Goal: Task Accomplishment & Management: Use online tool/utility

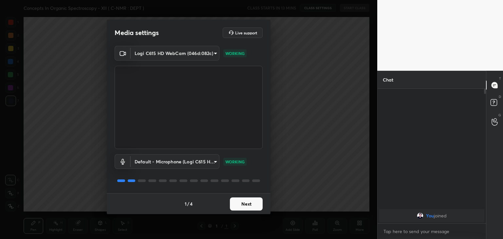
click at [245, 198] on button "Next" at bounding box center [246, 203] width 33 height 13
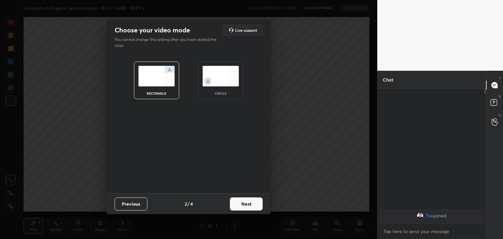
click at [222, 80] on img at bounding box center [220, 76] width 37 height 21
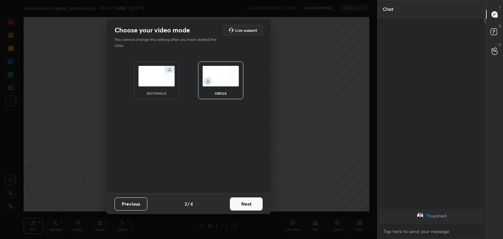
click at [254, 206] on button "Next" at bounding box center [246, 203] width 33 height 13
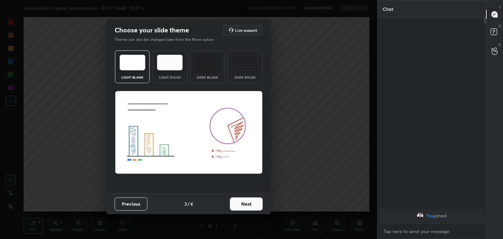
click at [254, 204] on button "Next" at bounding box center [246, 203] width 33 height 13
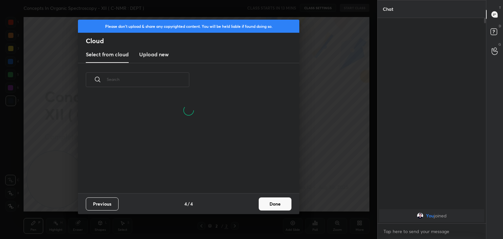
click at [159, 56] on h3 "Upload new" at bounding box center [153, 54] width 29 height 8
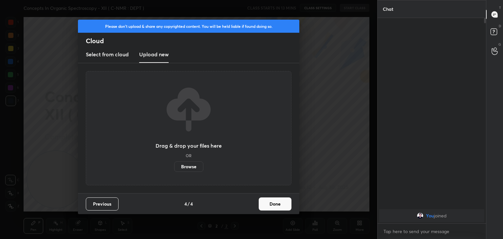
click at [184, 167] on label "Browse" at bounding box center [188, 166] width 29 height 10
click at [174, 167] on input "Browse" at bounding box center [174, 166] width 0 height 10
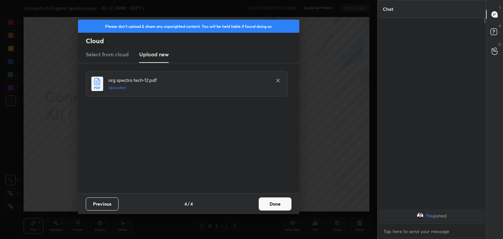
click at [282, 204] on button "Done" at bounding box center [275, 203] width 33 height 13
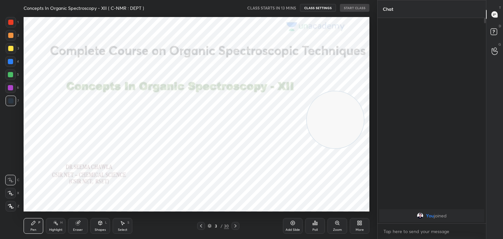
drag, startPoint x: 52, startPoint y: 182, endPoint x: 332, endPoint y: 122, distance: 286.0
click at [332, 122] on video at bounding box center [335, 119] width 57 height 57
click at [236, 226] on icon at bounding box center [235, 225] width 5 height 5
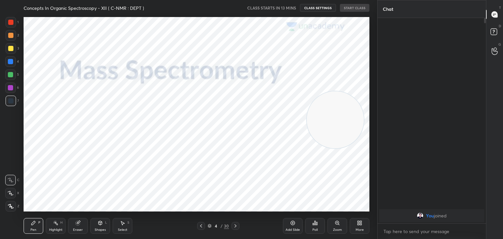
click at [236, 226] on icon at bounding box center [235, 225] width 5 height 5
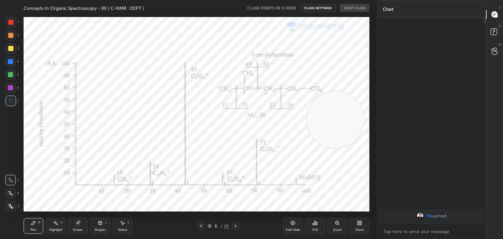
click at [202, 226] on icon at bounding box center [200, 225] width 5 height 5
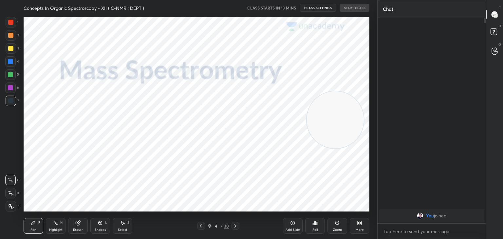
click at [202, 226] on icon at bounding box center [200, 225] width 5 height 5
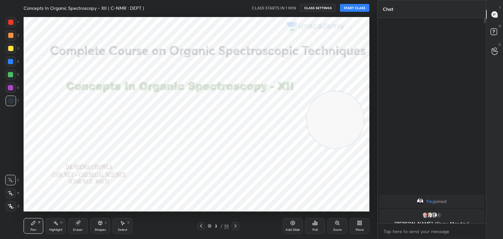
click at [360, 7] on button "START CLASS" at bounding box center [354, 8] width 29 height 8
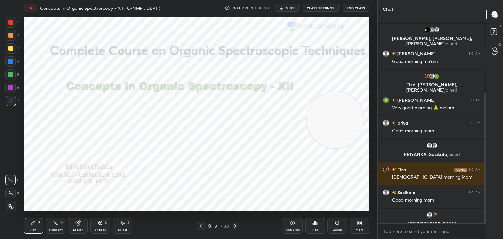
scroll to position [118, 0]
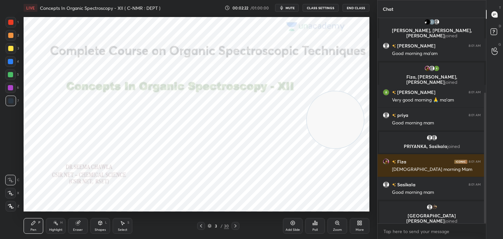
click at [235, 226] on icon at bounding box center [235, 225] width 5 height 5
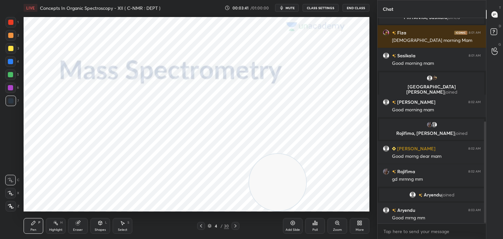
scroll to position [212, 0]
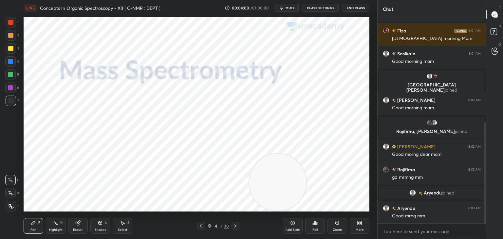
click at [8, 20] on div at bounding box center [10, 22] width 5 height 5
click at [233, 227] on icon at bounding box center [235, 225] width 5 height 5
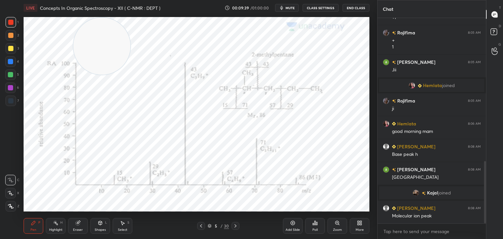
scroll to position [471, 0]
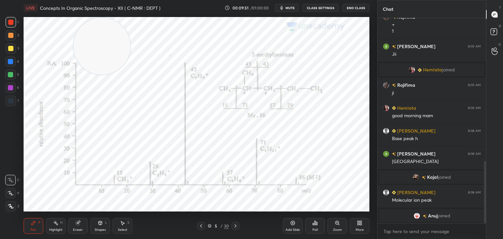
click at [236, 227] on icon at bounding box center [235, 225] width 5 height 5
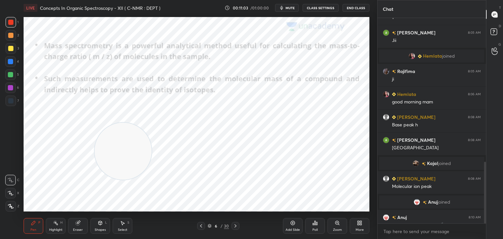
scroll to position [480, 0]
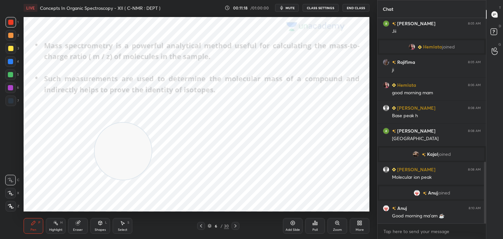
click at [236, 226] on icon at bounding box center [235, 225] width 5 height 5
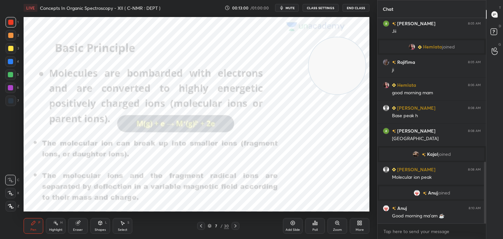
click at [235, 224] on icon at bounding box center [235, 225] width 5 height 5
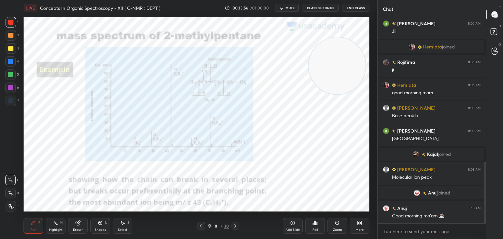
scroll to position [503, 0]
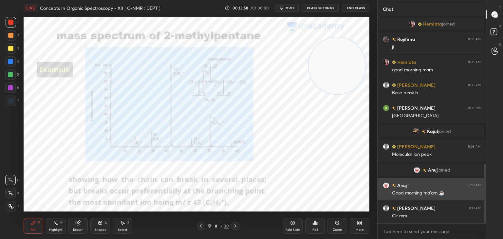
click at [442, 194] on div "Good morning ma'am ☕️" at bounding box center [436, 193] width 89 height 7
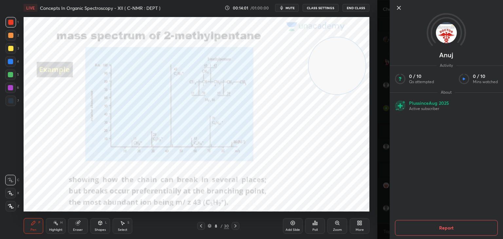
click at [398, 4] on icon at bounding box center [399, 8] width 8 height 8
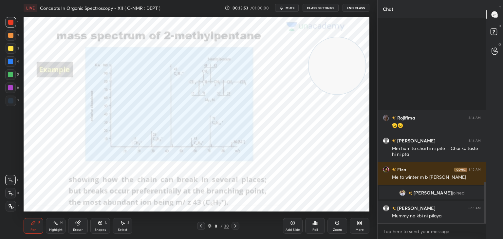
scroll to position [730, 0]
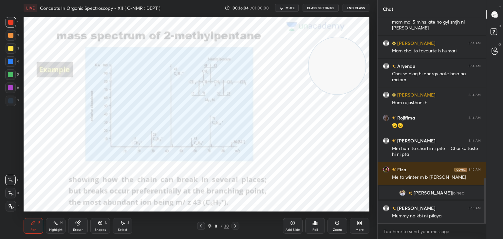
click at [201, 225] on icon at bounding box center [201, 225] width 2 height 3
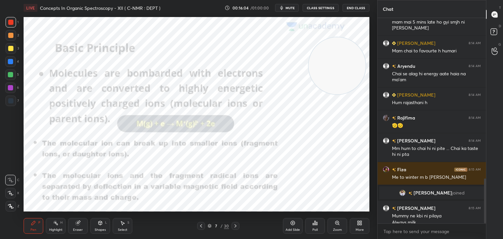
scroll to position [737, 0]
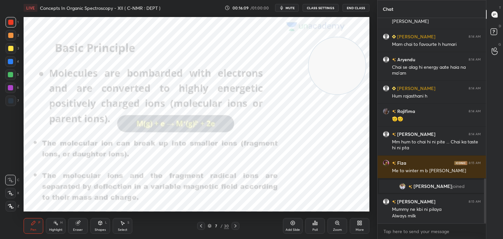
click at [12, 21] on div at bounding box center [10, 22] width 5 height 5
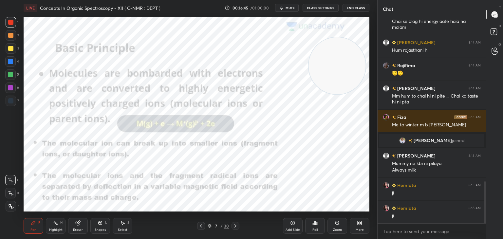
scroll to position [806, 0]
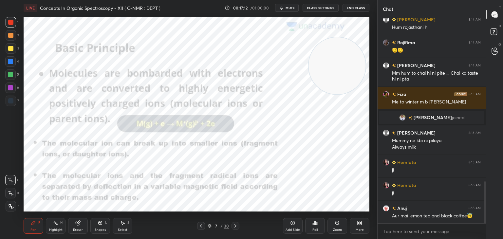
click at [236, 227] on icon at bounding box center [235, 225] width 5 height 5
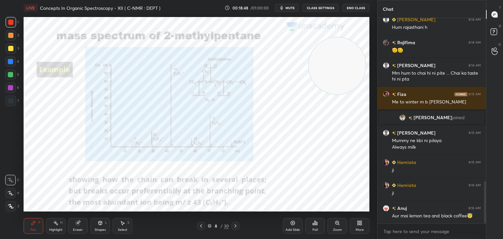
click at [236, 224] on icon at bounding box center [235, 225] width 5 height 5
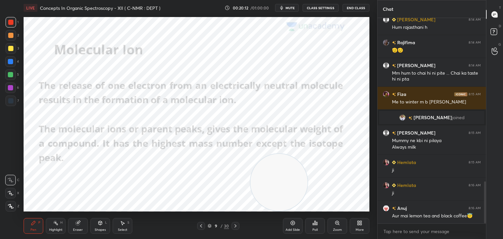
click at [236, 226] on icon at bounding box center [235, 225] width 5 height 5
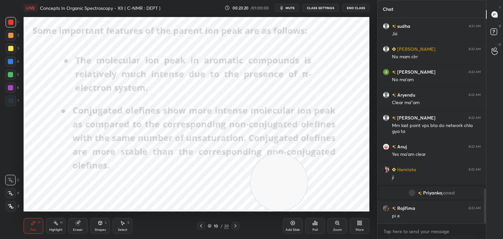
scroll to position [1008, 0]
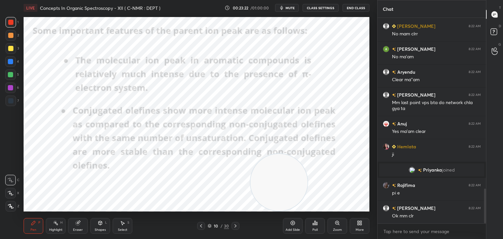
click at [236, 224] on icon at bounding box center [235, 225] width 5 height 5
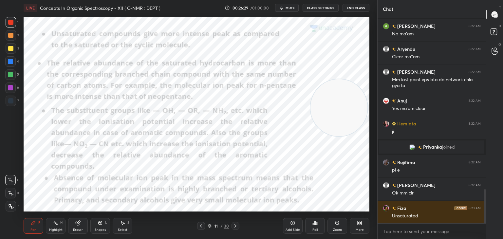
scroll to position [1054, 0]
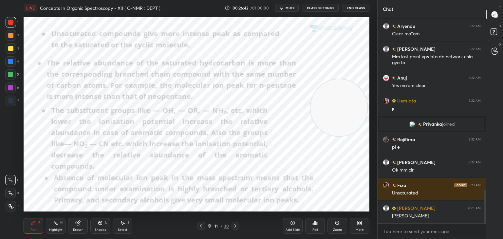
click at [200, 224] on icon at bounding box center [200, 225] width 5 height 5
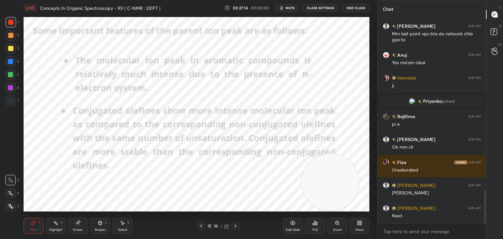
scroll to position [1100, 0]
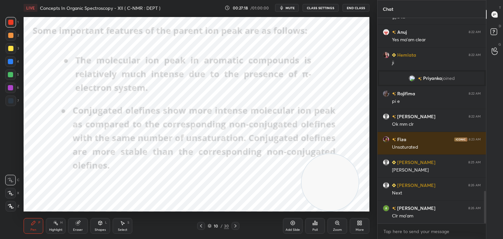
click at [235, 226] on icon at bounding box center [236, 225] width 2 height 3
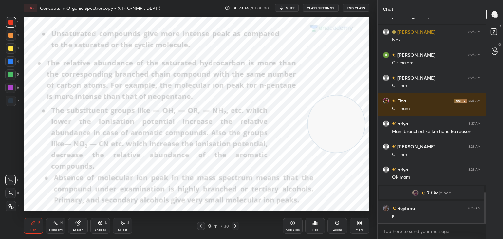
scroll to position [1180, 0]
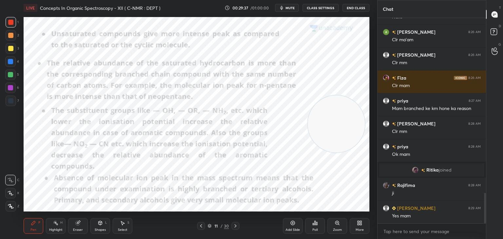
click at [236, 225] on icon at bounding box center [235, 225] width 5 height 5
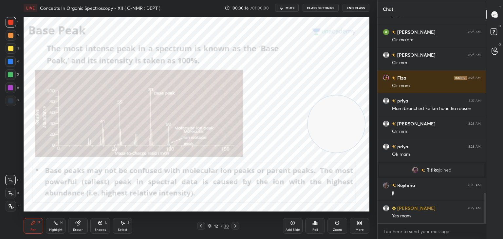
click at [236, 225] on icon at bounding box center [235, 225] width 5 height 5
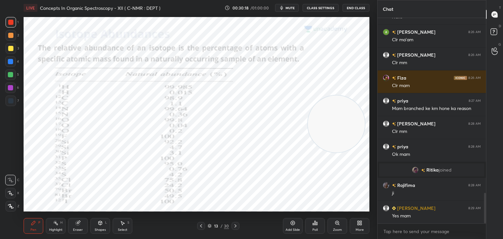
scroll to position [1203, 0]
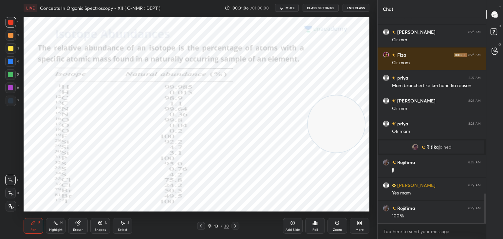
click at [57, 225] on rect at bounding box center [56, 223] width 3 height 3
click at [11, 47] on div at bounding box center [10, 48] width 5 height 5
click at [12, 207] on icon at bounding box center [10, 206] width 5 height 5
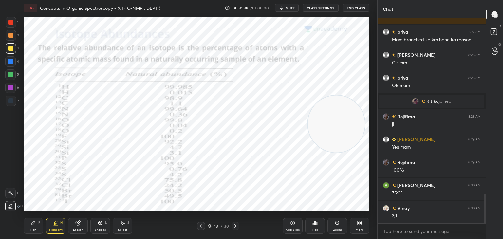
scroll to position [1272, 0]
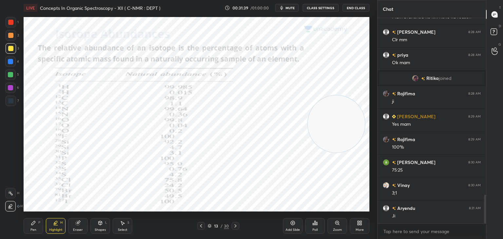
click at [11, 74] on div at bounding box center [10, 74] width 5 height 5
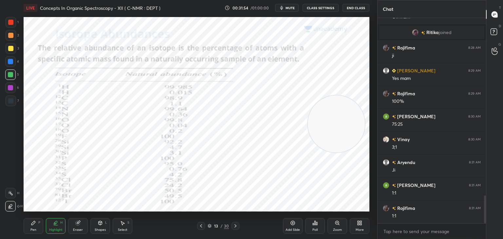
scroll to position [1341, 0]
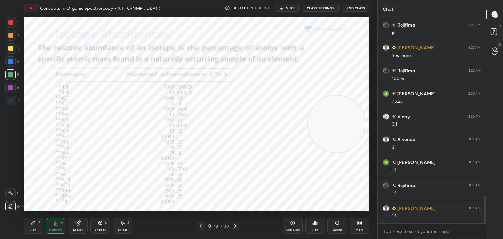
click at [11, 87] on div at bounding box center [10, 87] width 5 height 5
click at [9, 60] on div at bounding box center [10, 61] width 5 height 5
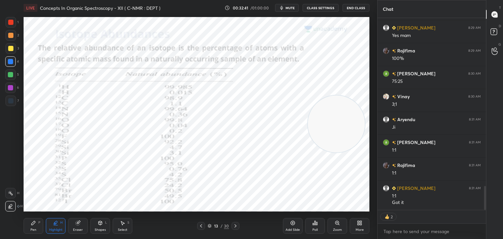
scroll to position [203, 106]
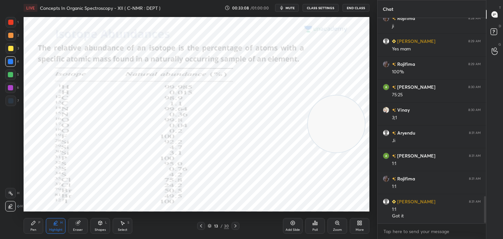
click at [11, 34] on div at bounding box center [10, 35] width 5 height 5
click at [10, 20] on div at bounding box center [10, 22] width 5 height 5
click at [35, 224] on icon at bounding box center [33, 222] width 5 height 5
click at [235, 226] on icon at bounding box center [236, 225] width 2 height 3
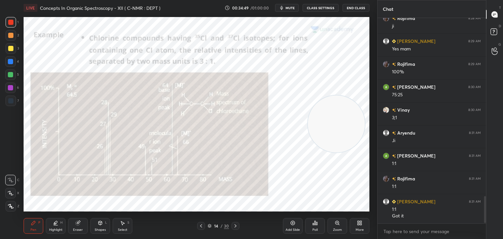
click at [10, 46] on div at bounding box center [10, 48] width 5 height 5
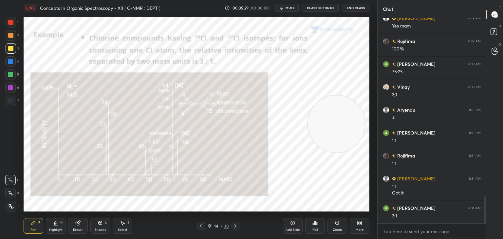
click at [235, 224] on icon at bounding box center [235, 225] width 5 height 5
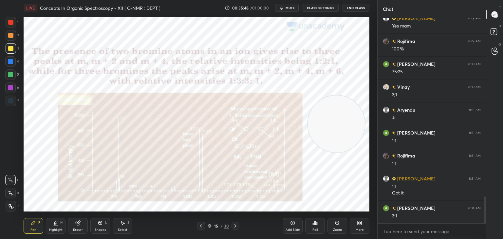
click at [12, 21] on div at bounding box center [10, 22] width 5 height 5
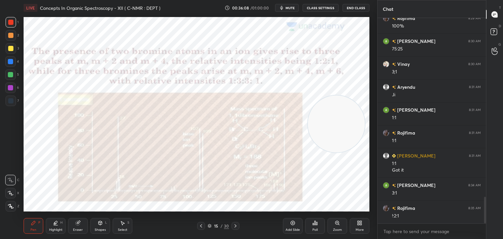
click at [12, 46] on div at bounding box center [10, 48] width 5 height 5
click at [337, 223] on icon at bounding box center [337, 222] width 0 height 1
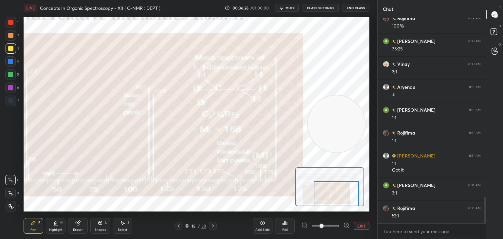
drag, startPoint x: 321, startPoint y: 187, endPoint x: 328, endPoint y: 197, distance: 12.1
click at [328, 197] on div at bounding box center [336, 193] width 45 height 25
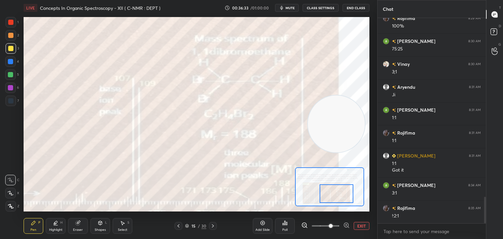
drag, startPoint x: 321, startPoint y: 226, endPoint x: 329, endPoint y: 226, distance: 7.5
click at [329, 226] on span at bounding box center [331, 226] width 4 height 4
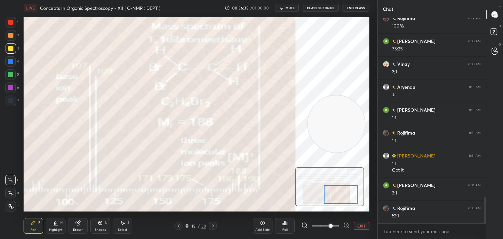
scroll to position [1416, 0]
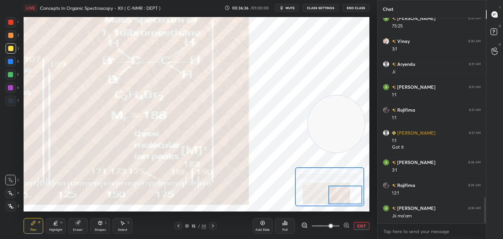
drag, startPoint x: 326, startPoint y: 195, endPoint x: 335, endPoint y: 196, distance: 8.9
click at [335, 196] on div at bounding box center [346, 195] width 34 height 19
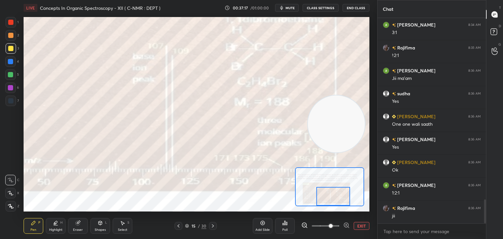
scroll to position [1560, 0]
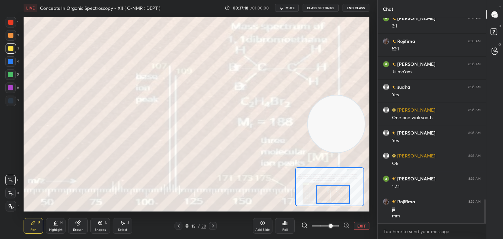
drag, startPoint x: 342, startPoint y: 196, endPoint x: 330, endPoint y: 195, distance: 12.5
click at [330, 195] on div at bounding box center [333, 194] width 34 height 19
click at [358, 226] on button "EXIT" at bounding box center [362, 226] width 16 height 8
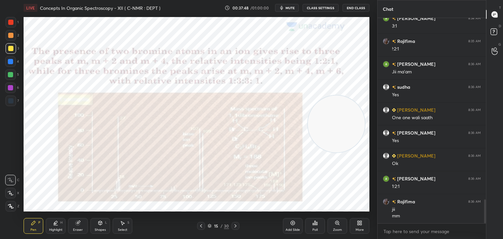
click at [11, 21] on div at bounding box center [10, 22] width 5 height 5
click at [236, 227] on icon at bounding box center [235, 225] width 5 height 5
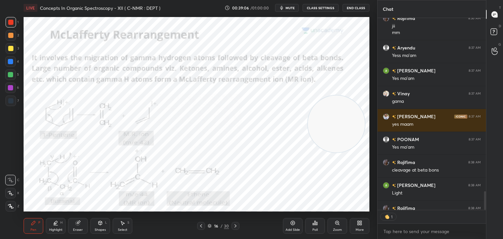
scroll to position [1780, 0]
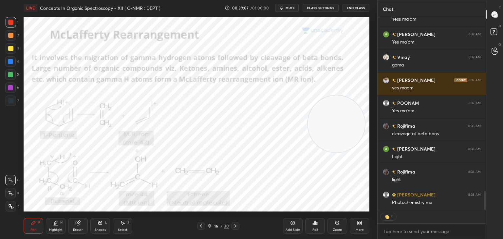
type textarea "x"
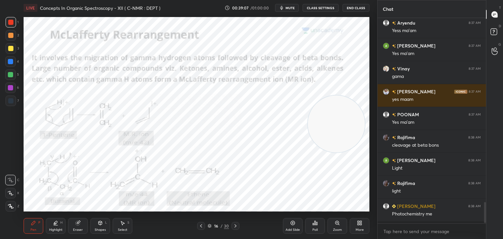
scroll to position [1767, 0]
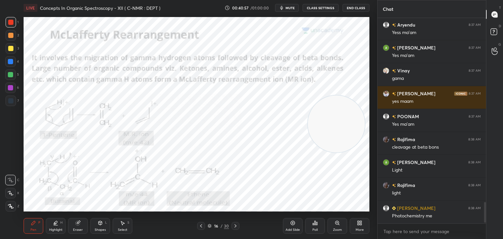
click at [237, 226] on icon at bounding box center [235, 225] width 5 height 5
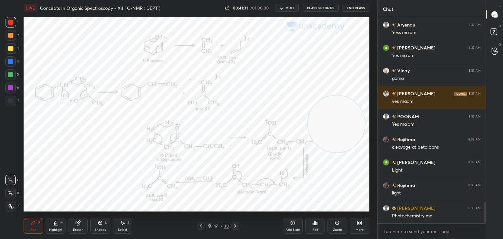
click at [236, 227] on icon at bounding box center [235, 225] width 5 height 5
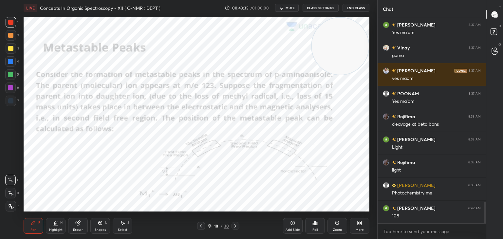
scroll to position [1813, 0]
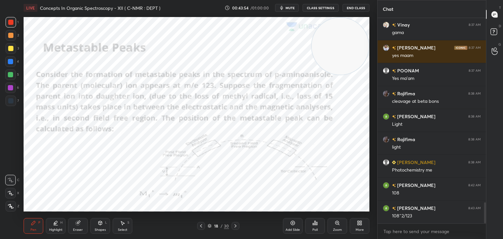
click at [235, 223] on div at bounding box center [236, 226] width 8 height 8
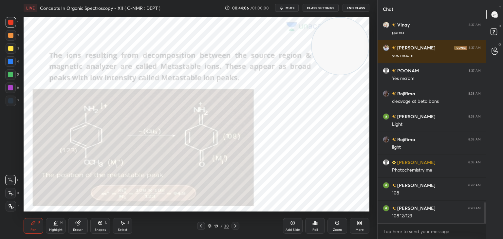
click at [9, 48] on div at bounding box center [10, 48] width 5 height 5
click at [10, 21] on div at bounding box center [10, 22] width 5 height 5
click at [235, 226] on icon at bounding box center [235, 225] width 5 height 5
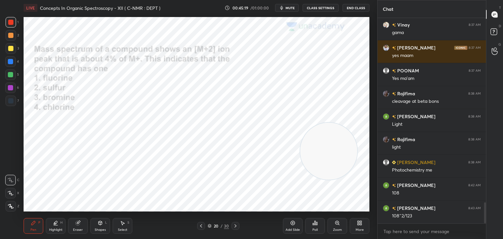
scroll to position [1835, 0]
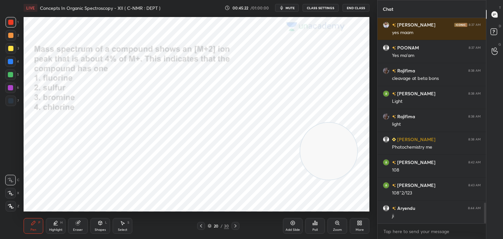
click at [317, 222] on icon at bounding box center [314, 222] width 5 height 5
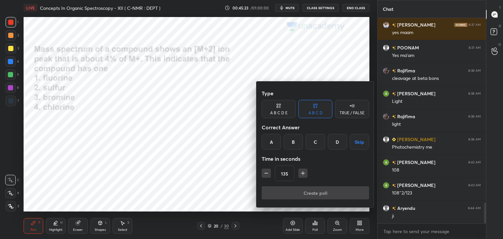
click at [264, 172] on icon "button" at bounding box center [266, 173] width 7 height 7
click at [264, 171] on icon "button" at bounding box center [266, 173] width 7 height 7
click at [266, 171] on icon "button" at bounding box center [266, 173] width 7 height 7
click at [295, 140] on div "B" at bounding box center [293, 142] width 19 height 16
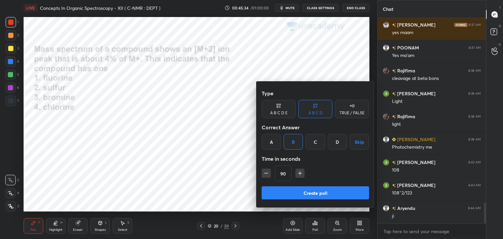
click at [267, 174] on icon "button" at bounding box center [266, 173] width 7 height 7
click at [265, 173] on icon "button" at bounding box center [266, 173] width 3 height 0
type input "60"
click at [300, 193] on button "Create poll" at bounding box center [315, 192] width 107 height 13
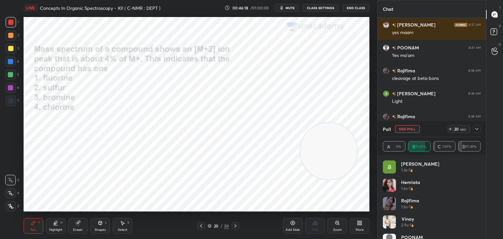
scroll to position [0, 0]
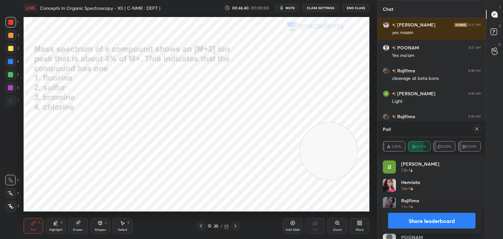
click at [479, 128] on icon at bounding box center [476, 128] width 5 height 5
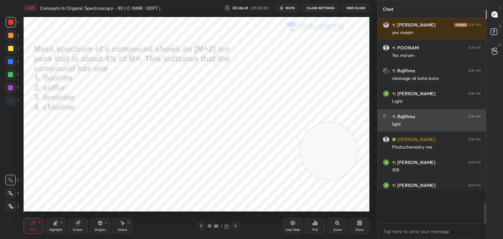
scroll to position [2, 2]
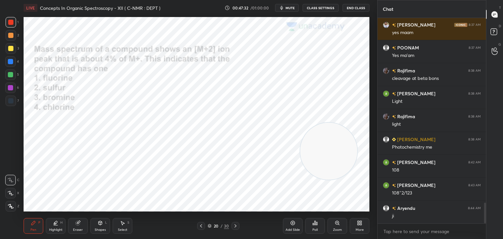
click at [11, 59] on div at bounding box center [10, 61] width 5 height 5
click at [9, 20] on div at bounding box center [10, 22] width 5 height 5
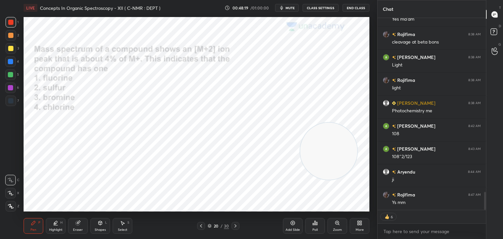
scroll to position [1894, 0]
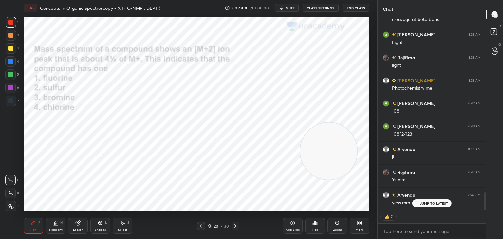
type textarea "x"
click at [236, 226] on icon at bounding box center [235, 225] width 5 height 5
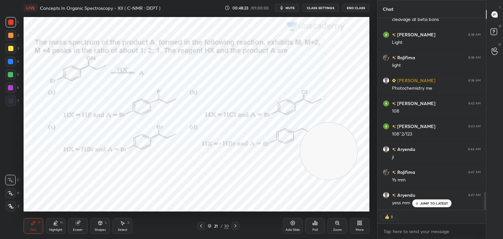
scroll to position [1918, 0]
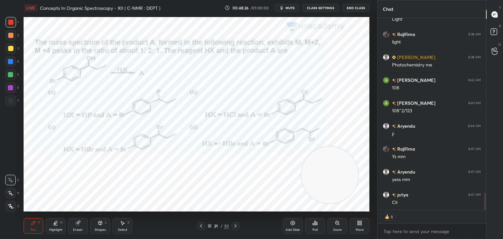
click at [317, 223] on icon at bounding box center [316, 223] width 1 height 3
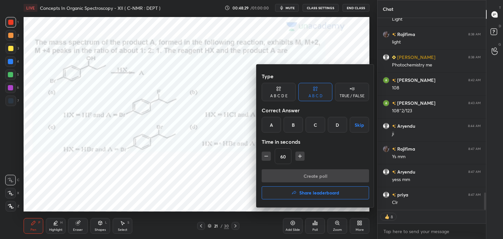
click at [314, 123] on div "C" at bounding box center [315, 125] width 19 height 16
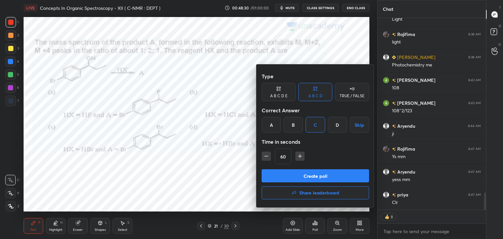
click at [301, 156] on icon "button" at bounding box center [300, 156] width 7 height 7
click at [300, 155] on icon "button" at bounding box center [300, 156] width 0 height 3
type input "90"
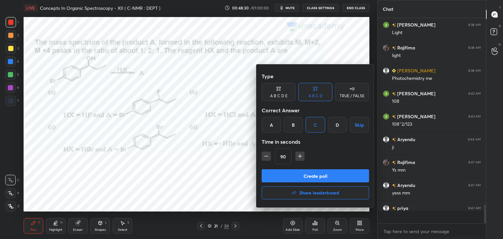
scroll to position [2, 2]
click at [301, 177] on button "Create poll" at bounding box center [315, 175] width 107 height 13
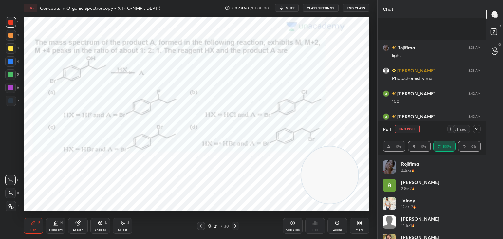
scroll to position [1961, 0]
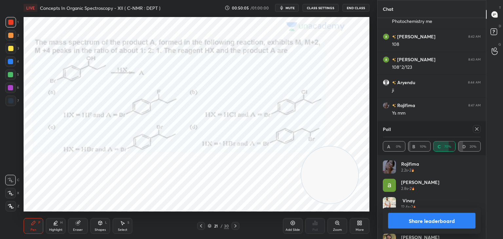
click at [478, 127] on icon at bounding box center [476, 128] width 5 height 5
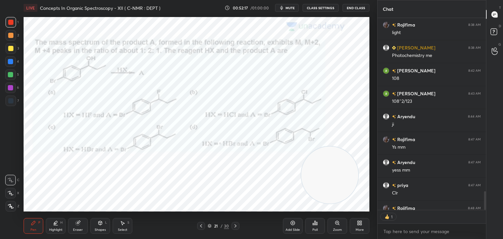
scroll to position [2, 2]
click at [406, 218] on img at bounding box center [406, 217] width 7 height 7
click at [410, 216] on div "2" at bounding box center [410, 216] width 3 height 5
click at [404, 216] on img at bounding box center [406, 217] width 7 height 7
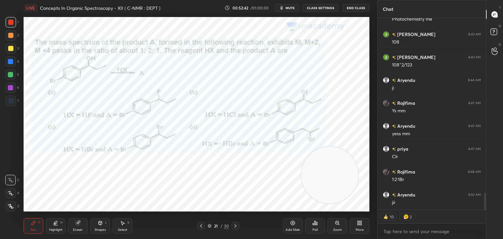
click at [236, 226] on icon at bounding box center [236, 225] width 2 height 3
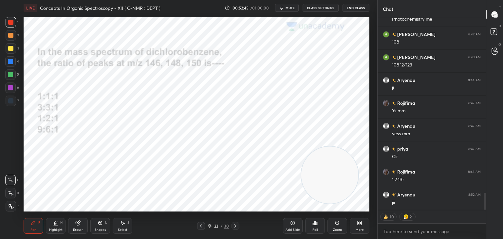
scroll to position [1986, 0]
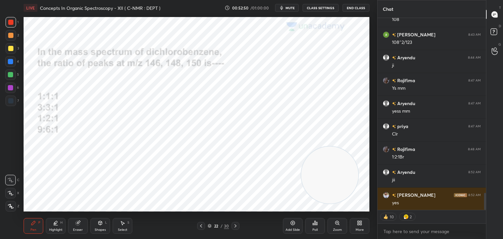
type textarea "x"
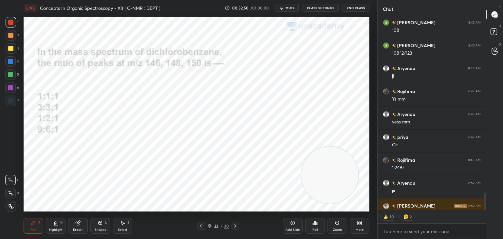
click at [317, 224] on icon at bounding box center [316, 223] width 1 height 3
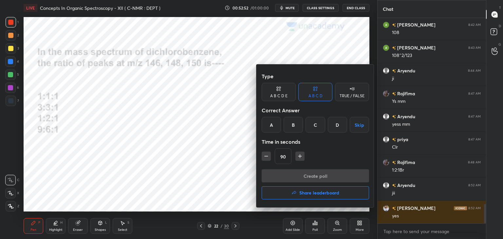
click at [302, 156] on icon "button" at bounding box center [300, 156] width 7 height 7
click at [303, 156] on icon "button" at bounding box center [302, 156] width 3 height 0
type input "120"
click at [342, 125] on div "D" at bounding box center [337, 125] width 19 height 16
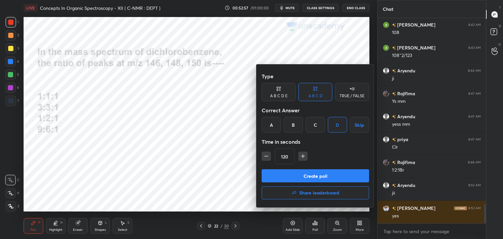
click at [304, 175] on button "Create poll" at bounding box center [315, 175] width 107 height 13
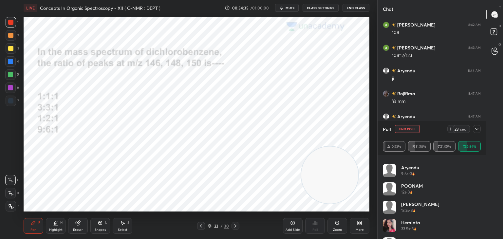
scroll to position [0, 0]
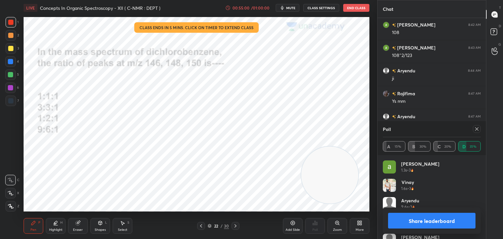
click at [477, 128] on icon at bounding box center [476, 128] width 5 height 5
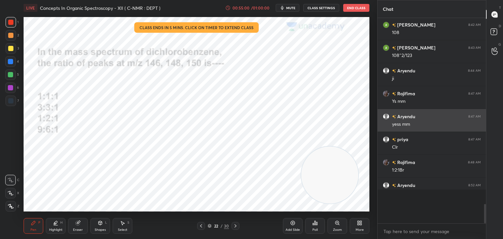
scroll to position [2, 2]
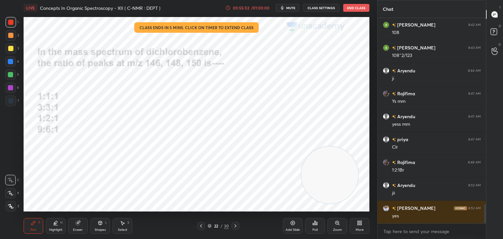
click at [229, 6] on icon at bounding box center [228, 8] width 4 height 4
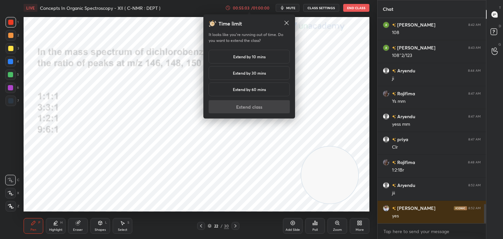
click at [226, 58] on div "Extend by 10 mins" at bounding box center [249, 57] width 81 height 14
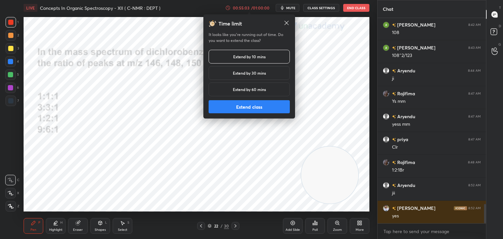
click at [231, 106] on button "Extend class" at bounding box center [249, 106] width 81 height 13
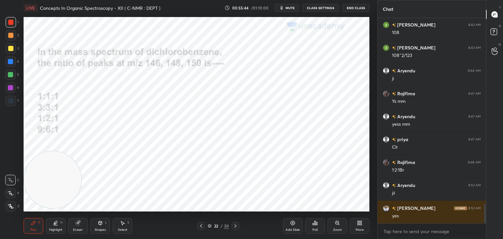
click at [10, 100] on div at bounding box center [10, 100] width 5 height 5
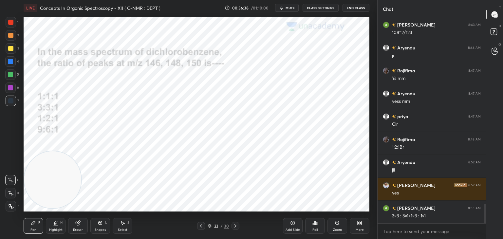
click at [12, 60] on div at bounding box center [10, 61] width 5 height 5
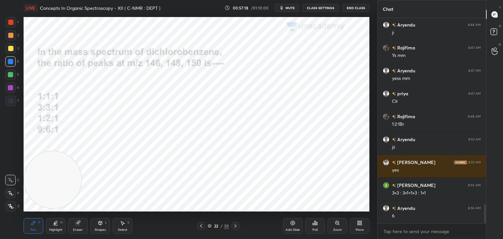
click at [10, 74] on div at bounding box center [10, 74] width 5 height 5
click at [9, 21] on div at bounding box center [10, 22] width 5 height 5
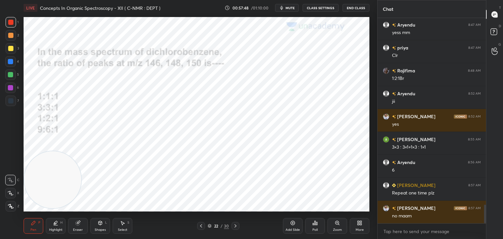
scroll to position [2088, 0]
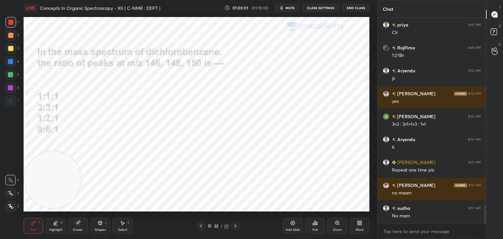
click at [235, 225] on icon at bounding box center [235, 225] width 5 height 5
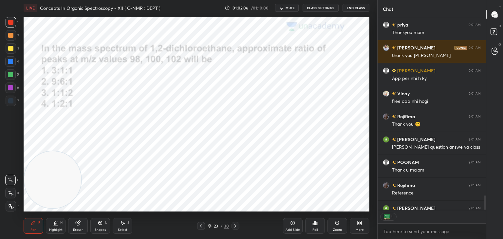
scroll to position [2, 2]
click at [355, 7] on button "End Class" at bounding box center [356, 8] width 27 height 8
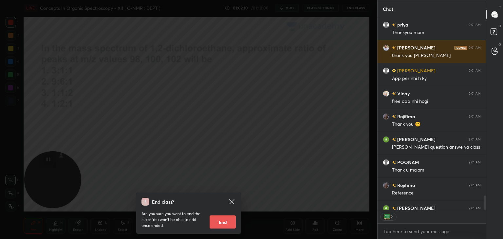
click at [223, 224] on button "End" at bounding box center [223, 222] width 26 height 13
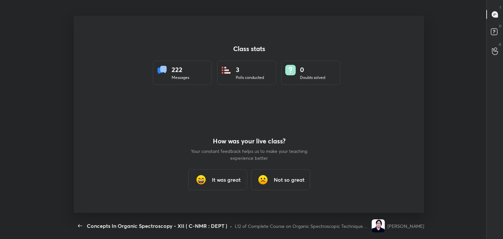
click at [216, 184] on div "It was great" at bounding box center [217, 179] width 59 height 21
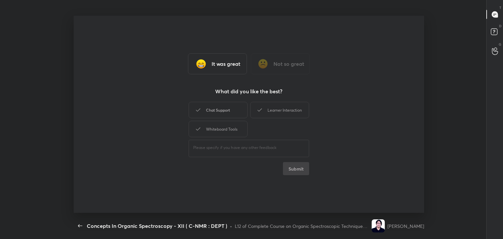
type textarea "x"
drag, startPoint x: 231, startPoint y: 111, endPoint x: 231, endPoint y: 121, distance: 10.2
click at [231, 112] on div "Chat Support" at bounding box center [218, 110] width 59 height 16
drag, startPoint x: 229, startPoint y: 132, endPoint x: 254, endPoint y: 120, distance: 27.8
click at [233, 130] on div "Whiteboard Tools" at bounding box center [218, 129] width 59 height 16
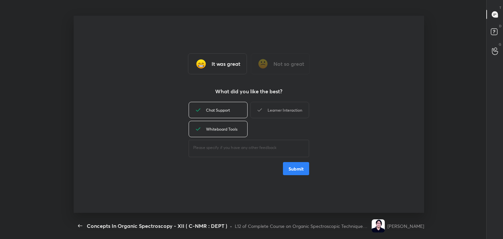
click at [271, 113] on div "Learner Interaction" at bounding box center [279, 110] width 59 height 16
